Goal: Communication & Community: Share content

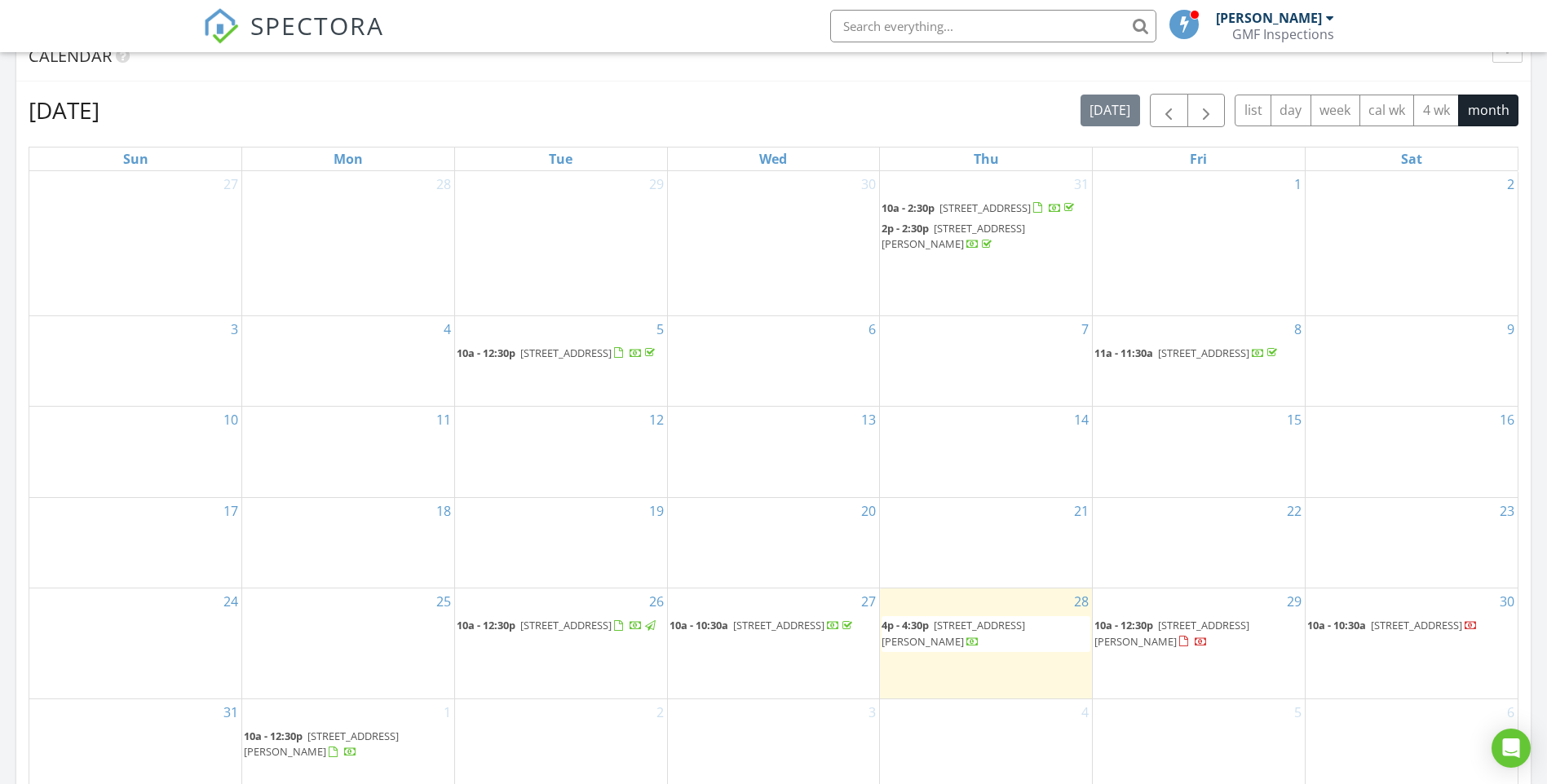
scroll to position [33, 0]
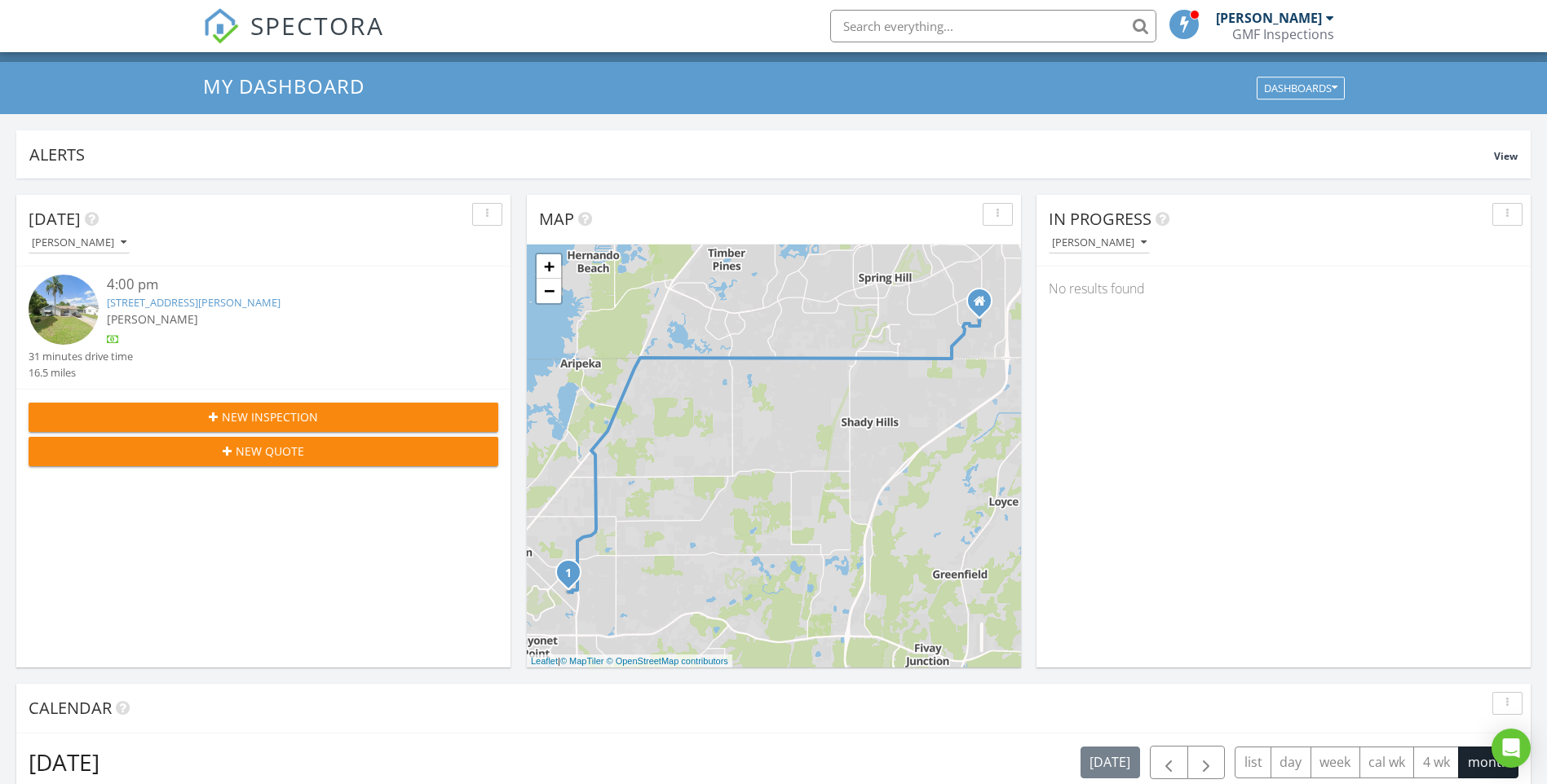
click at [56, 300] on img at bounding box center [64, 310] width 70 height 70
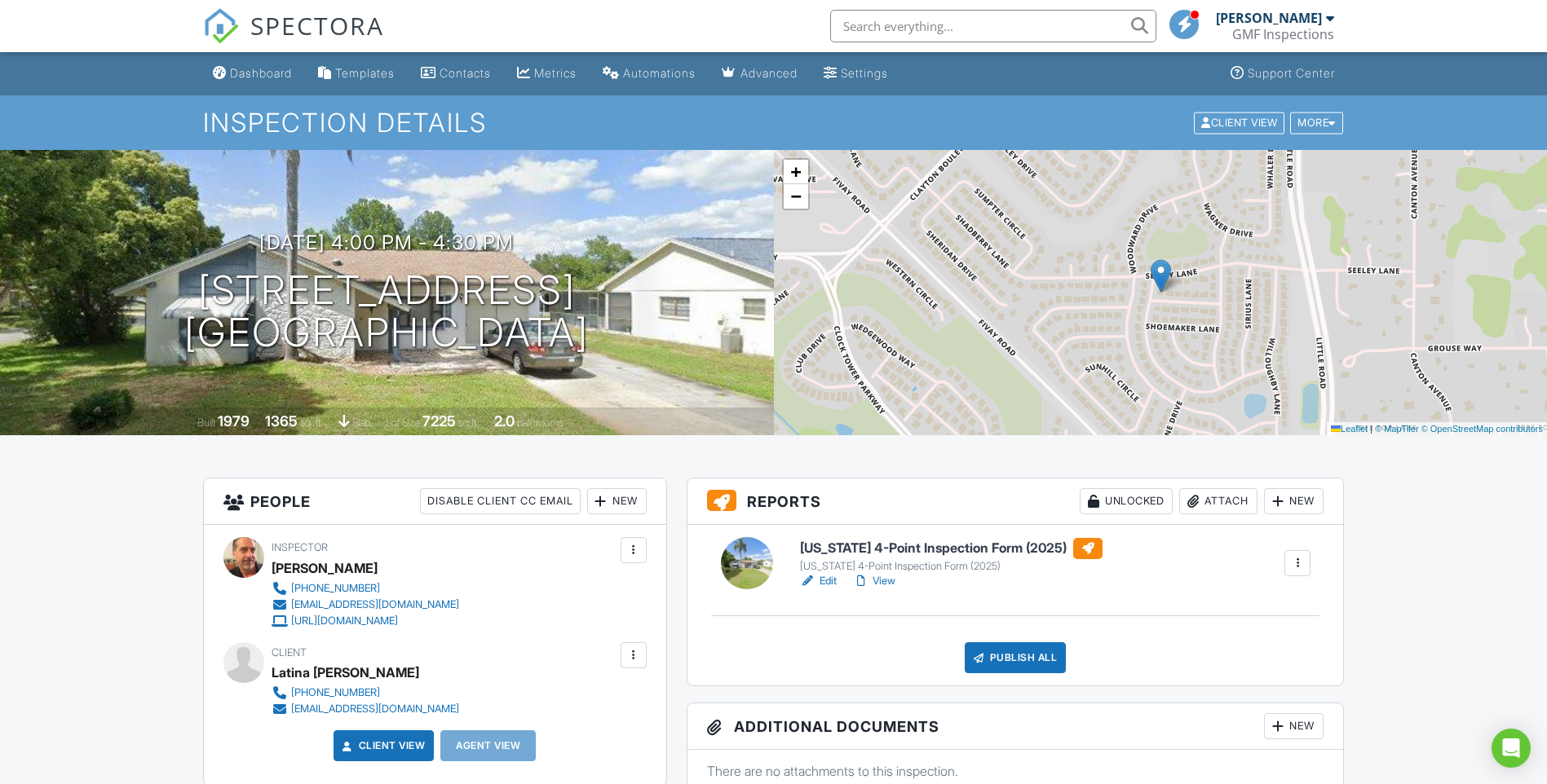
click at [888, 580] on link "View" at bounding box center [874, 581] width 43 height 17
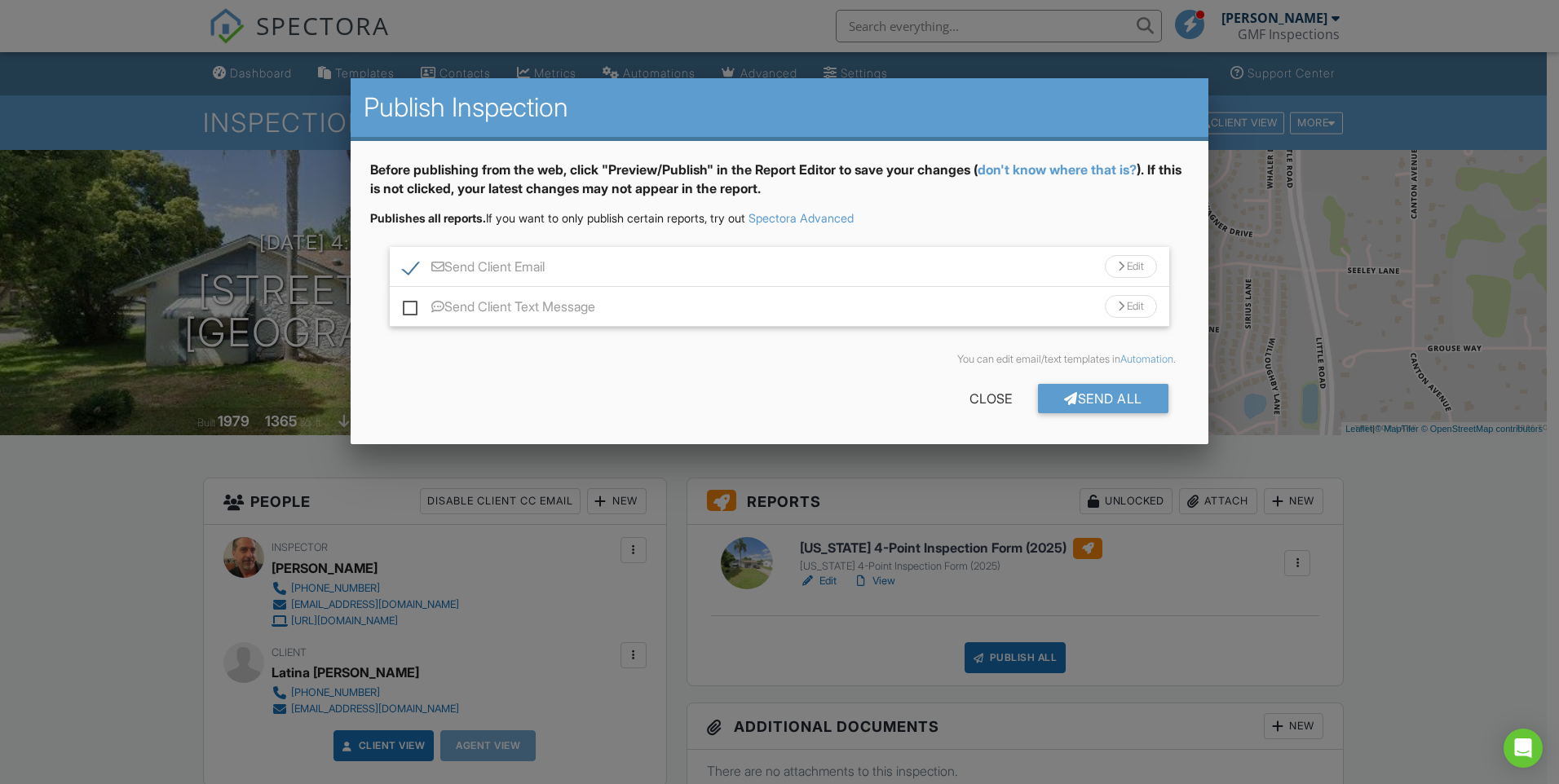
click at [407, 309] on label "Send Client Text Message" at bounding box center [499, 309] width 193 height 20
click at [407, 305] on input "Send Client Text Message" at bounding box center [407, 298] width 10 height 10
checkbox input "true"
click at [1092, 400] on div "Send All" at bounding box center [1103, 399] width 131 height 30
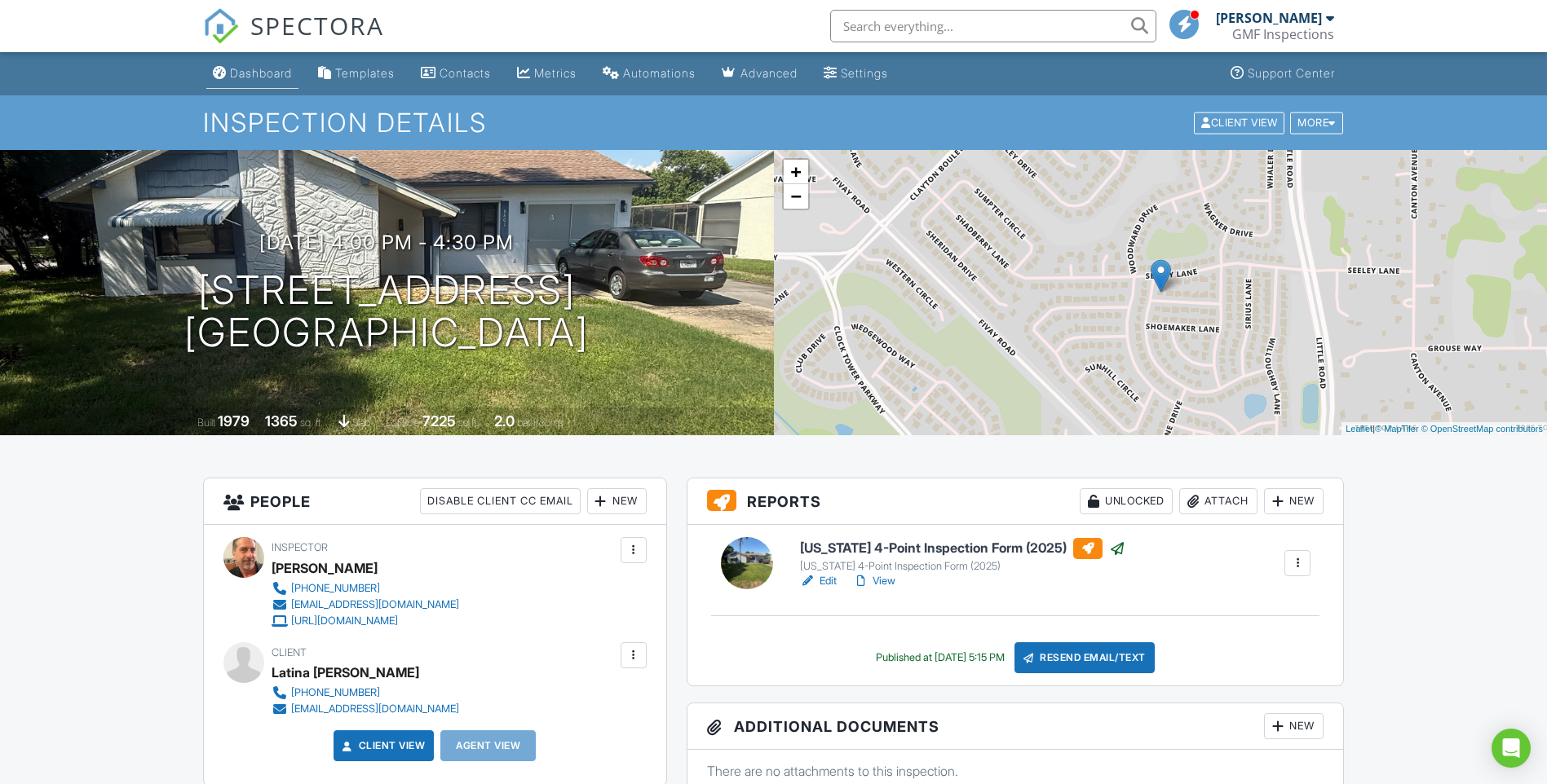
click at [245, 68] on div "Dashboard" at bounding box center [260, 72] width 62 height 14
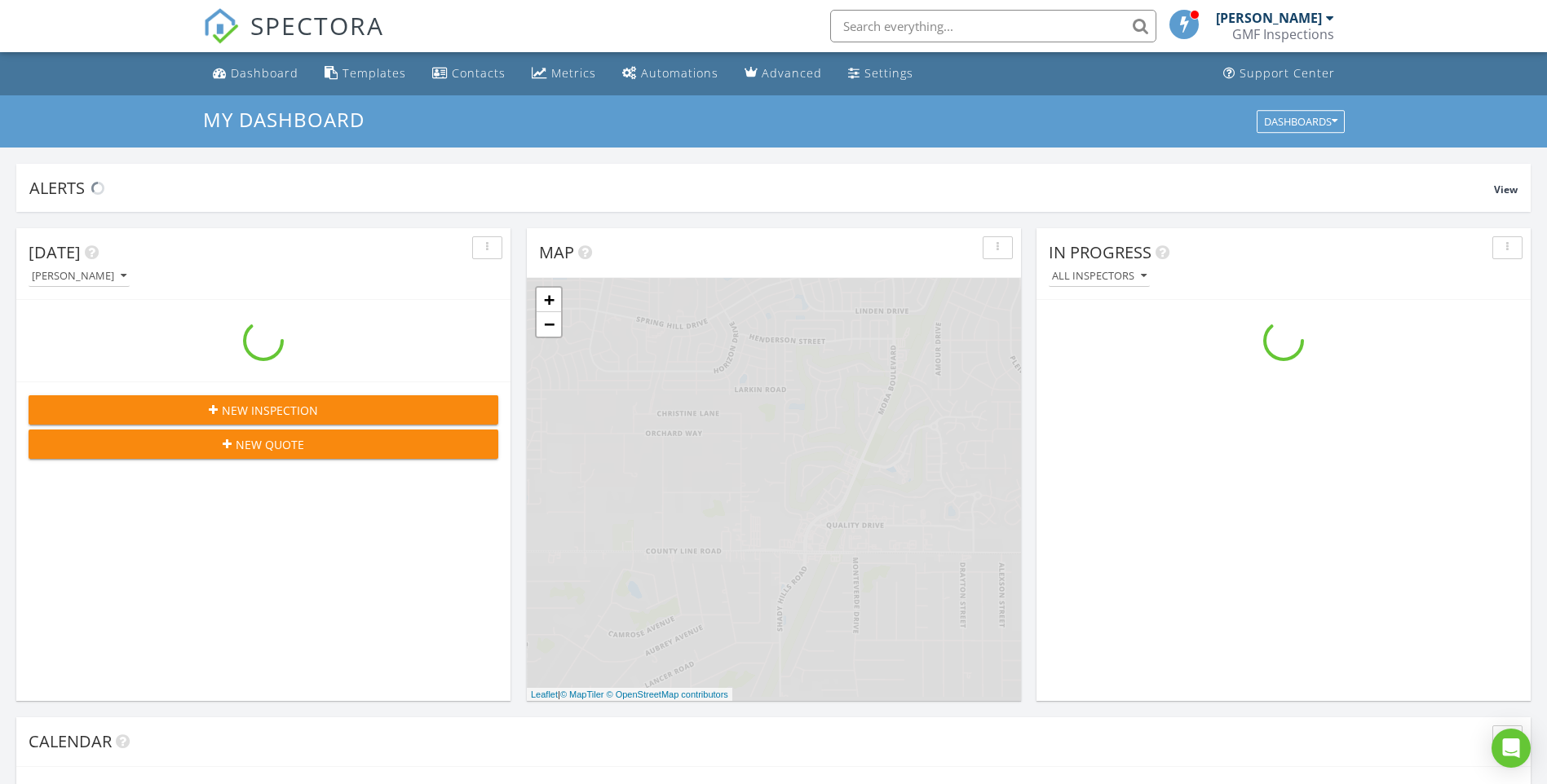
scroll to position [1510, 1572]
